Goal: Information Seeking & Learning: Learn about a topic

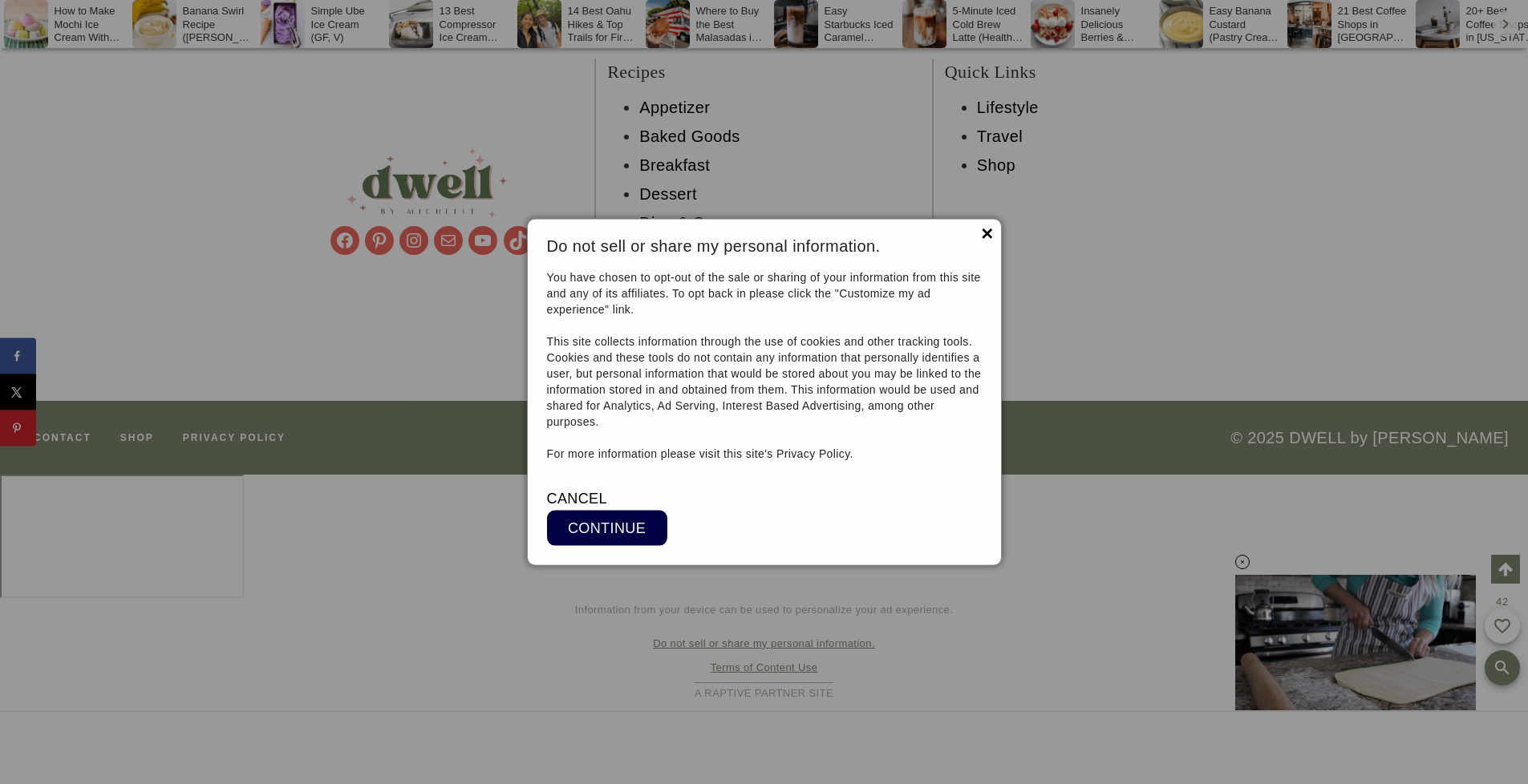
scroll to position [24574, 0]
